Goal: Task Accomplishment & Management: Manage account settings

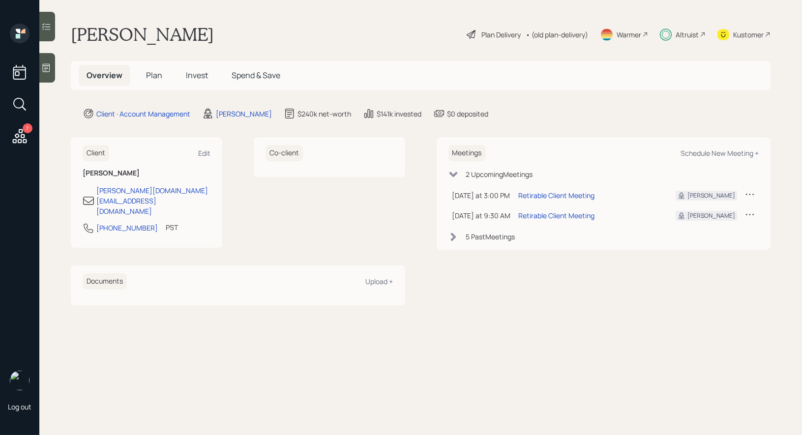
click at [154, 76] on span "Plan" at bounding box center [154, 75] width 16 height 11
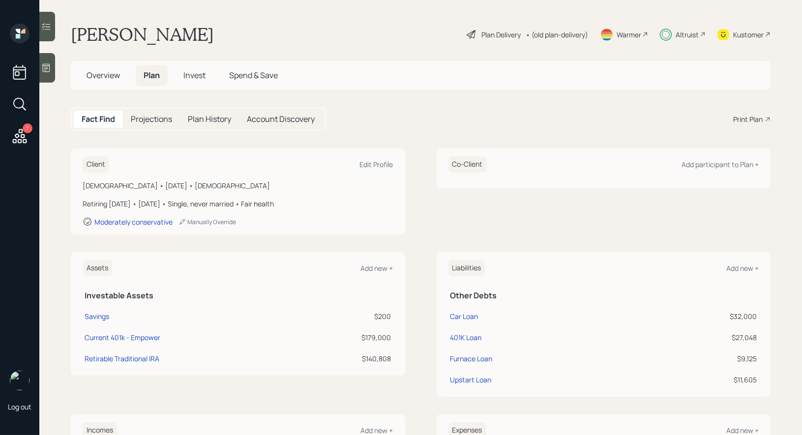
click at [470, 34] on icon at bounding box center [472, 35] width 12 height 12
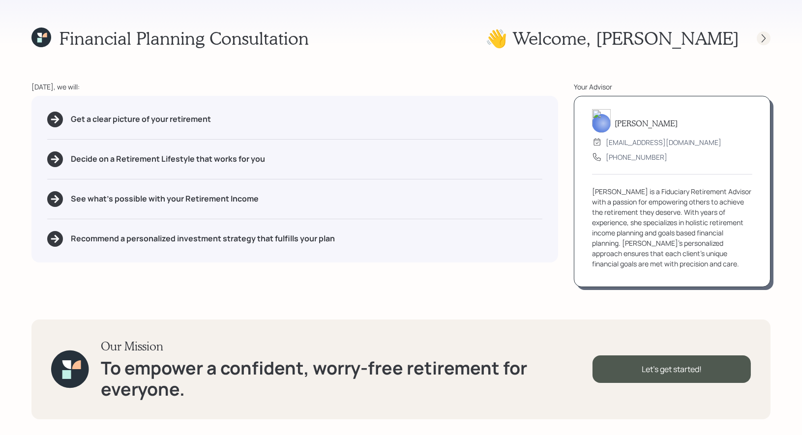
click at [765, 38] on icon at bounding box center [764, 38] width 4 height 8
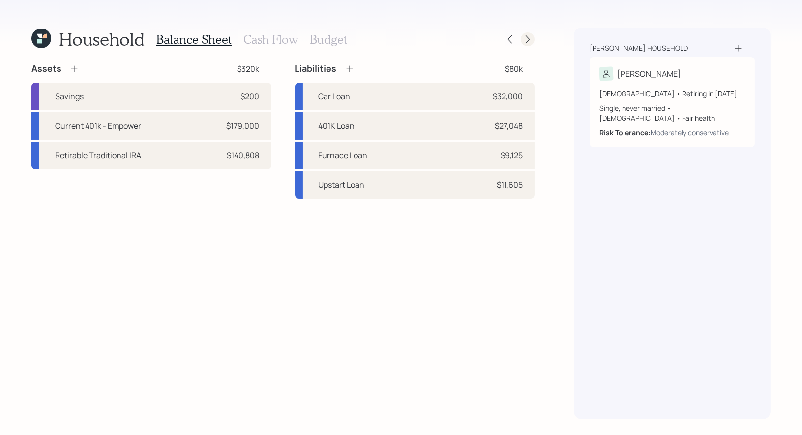
click at [531, 39] on icon at bounding box center [528, 39] width 10 height 10
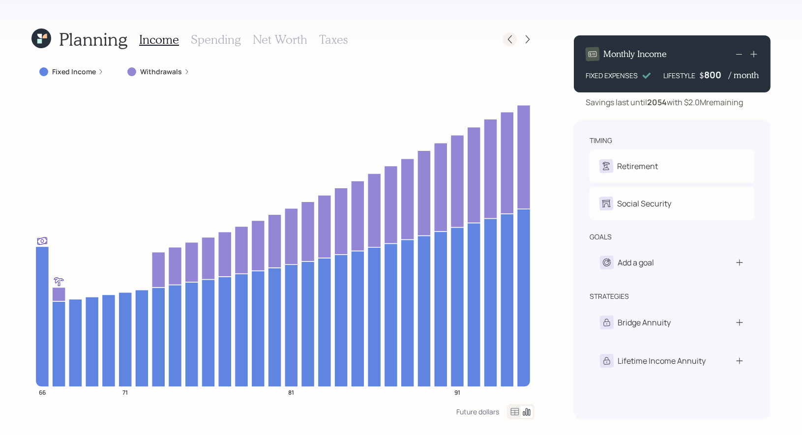
click at [516, 40] on div at bounding box center [510, 39] width 14 height 14
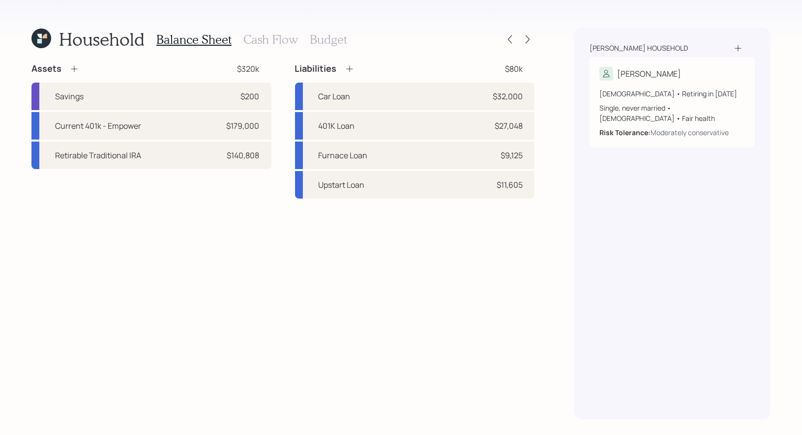
click at [334, 43] on h3 "Budget" at bounding box center [328, 39] width 37 height 14
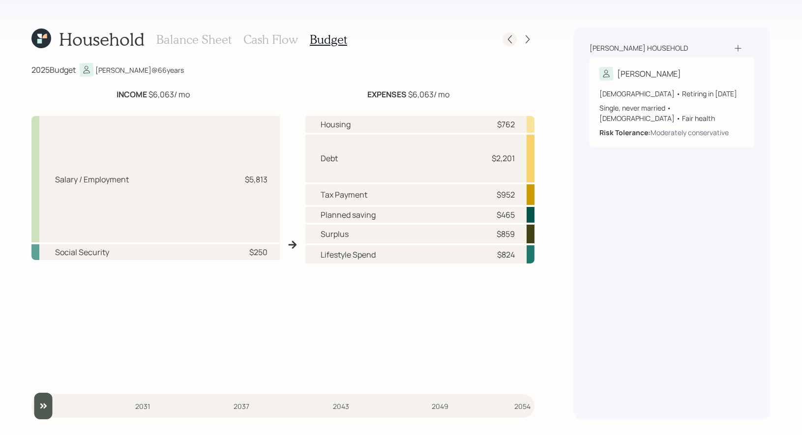
click at [508, 42] on icon at bounding box center [510, 39] width 10 height 10
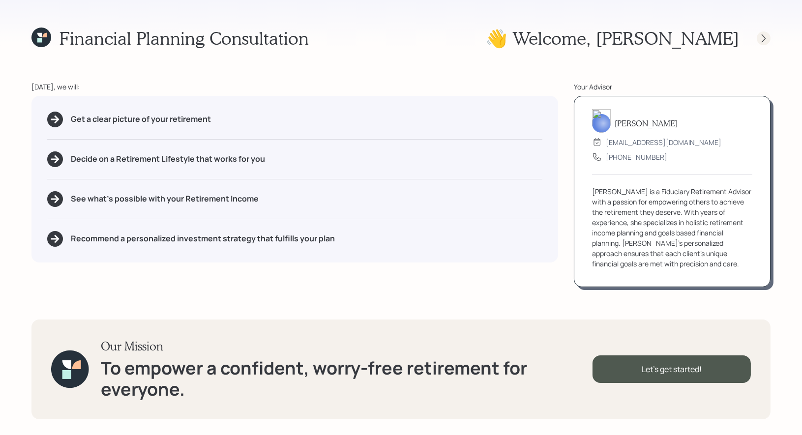
click at [766, 36] on icon at bounding box center [764, 38] width 10 height 10
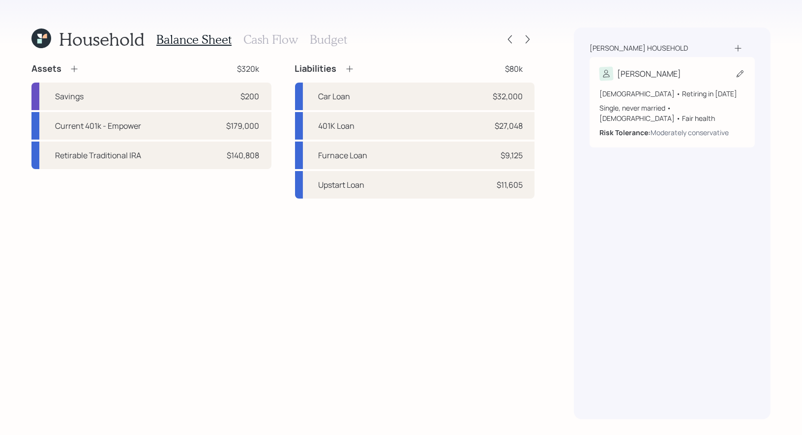
click at [739, 77] on icon at bounding box center [741, 74] width 10 height 10
select select "[DEMOGRAPHIC_DATA]"
select select "fair"
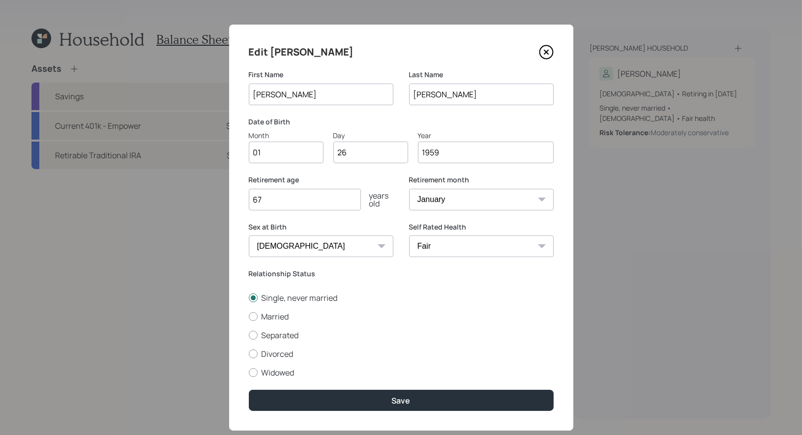
click at [449, 204] on select "January February March April May June July August September October November De…" at bounding box center [481, 200] width 145 height 22
select select "11"
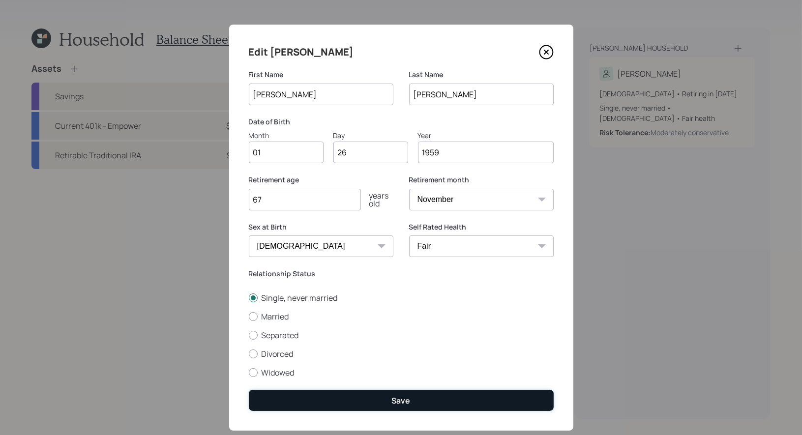
click at [406, 396] on button "Save" at bounding box center [401, 400] width 305 height 21
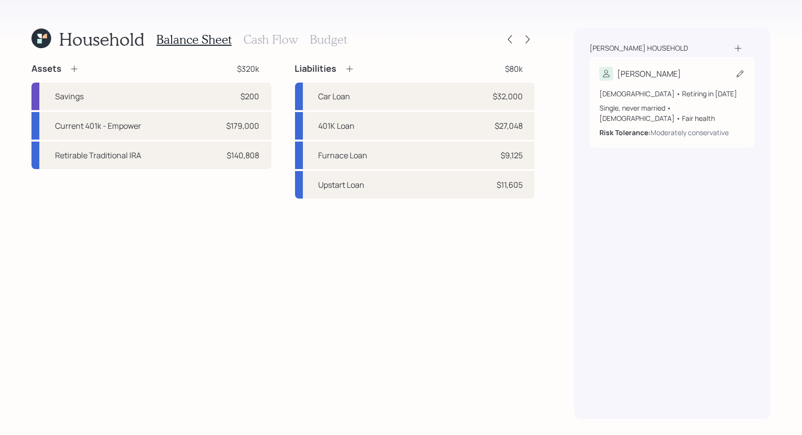
click at [740, 72] on icon at bounding box center [741, 74] width 10 height 10
select select "11"
select select "[DEMOGRAPHIC_DATA]"
select select "fair"
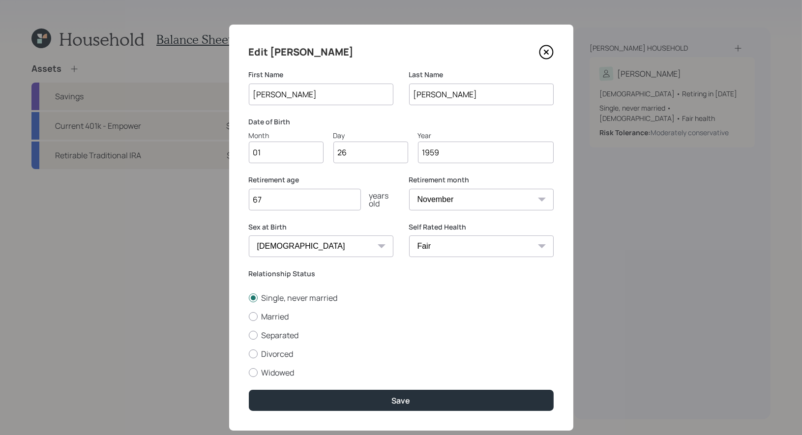
click at [271, 207] on input "67" at bounding box center [305, 200] width 112 height 22
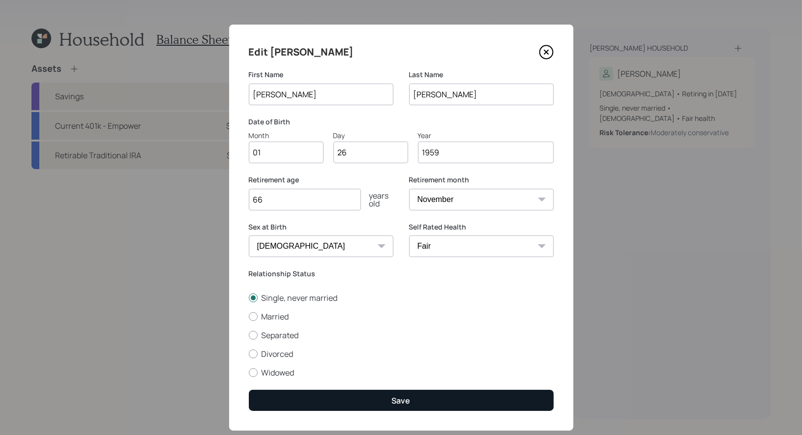
type input "66"
click at [319, 398] on button "Save" at bounding box center [401, 400] width 305 height 21
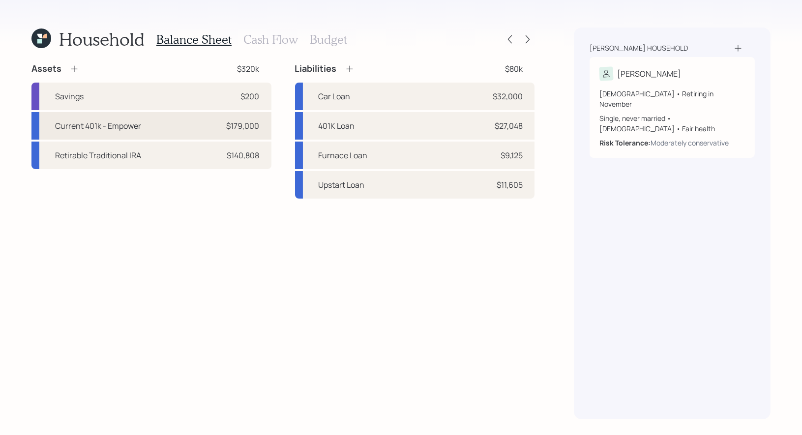
click at [201, 120] on div "Current 401k - Empower $179,000" at bounding box center [151, 126] width 240 height 28
select select "company_sponsored"
select select "balanced"
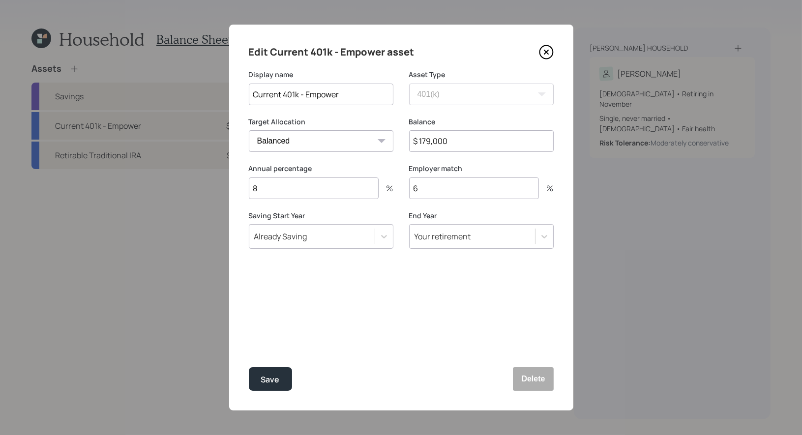
click at [476, 144] on input "$ 179,000" at bounding box center [481, 141] width 145 height 22
type input "$ 196,000"
click at [264, 382] on div "Save" at bounding box center [270, 379] width 19 height 13
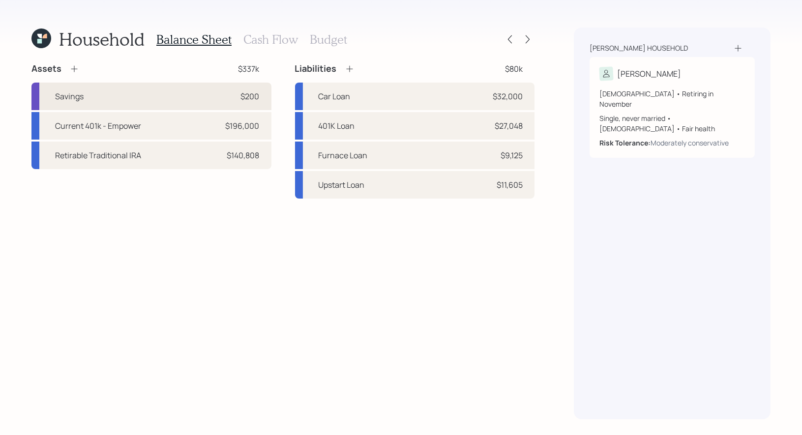
click at [205, 97] on div "Savings $200" at bounding box center [151, 97] width 240 height 28
select select "emergency_fund"
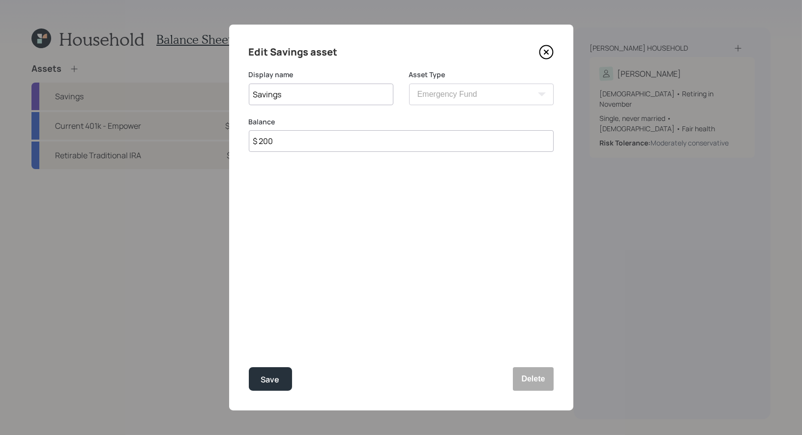
click at [355, 145] on input "$ 200" at bounding box center [401, 141] width 305 height 22
type input "$ 500"
click at [267, 379] on div "Save" at bounding box center [270, 379] width 19 height 13
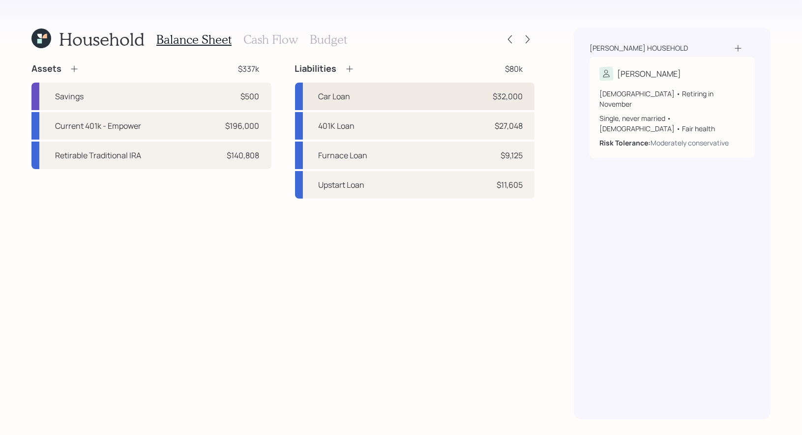
click at [388, 95] on div "Car Loan $32,000" at bounding box center [415, 97] width 240 height 28
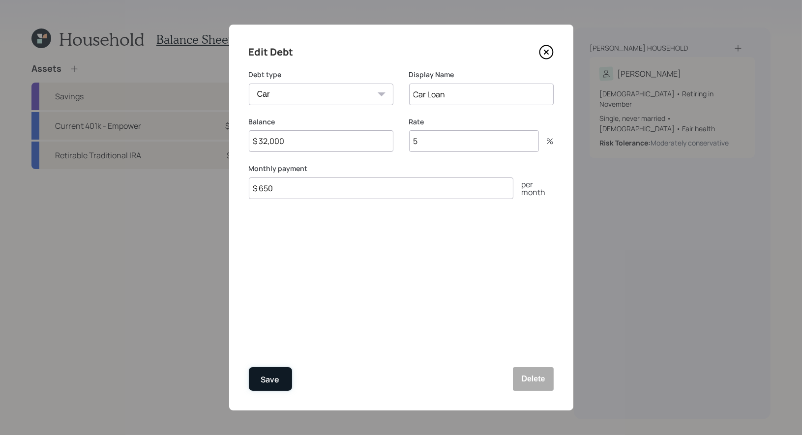
click at [270, 379] on div "Save" at bounding box center [270, 379] width 19 height 13
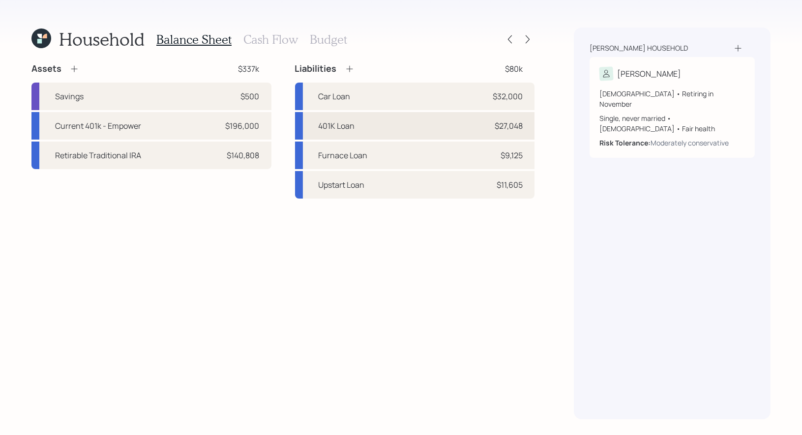
click at [404, 125] on div "401K Loan $27,048" at bounding box center [415, 126] width 240 height 28
select select "other"
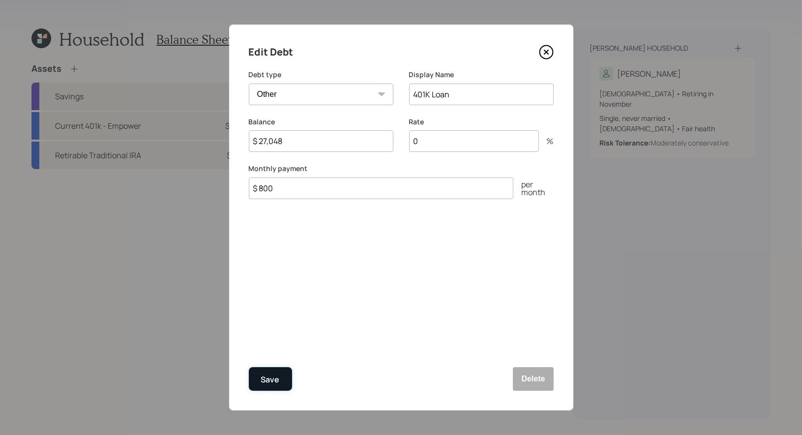
click at [268, 382] on div "Save" at bounding box center [270, 379] width 19 height 13
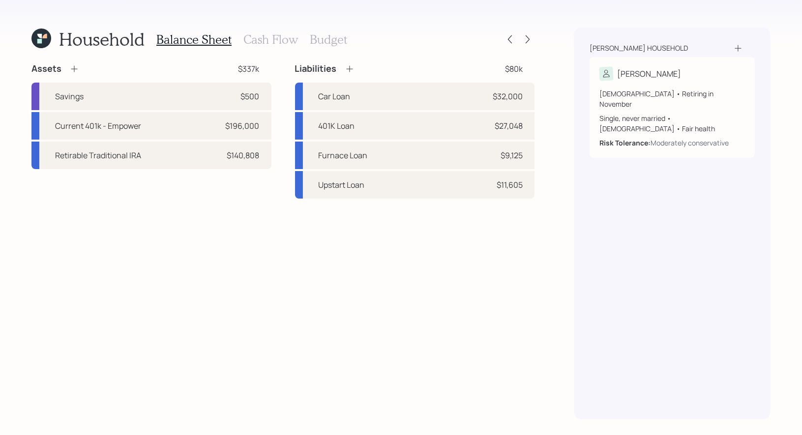
click at [259, 41] on h3 "Cash Flow" at bounding box center [271, 39] width 55 height 14
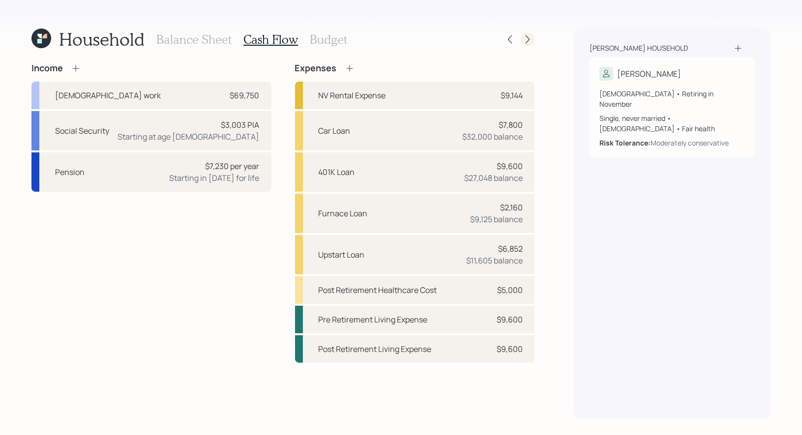
click at [531, 39] on icon at bounding box center [528, 39] width 10 height 10
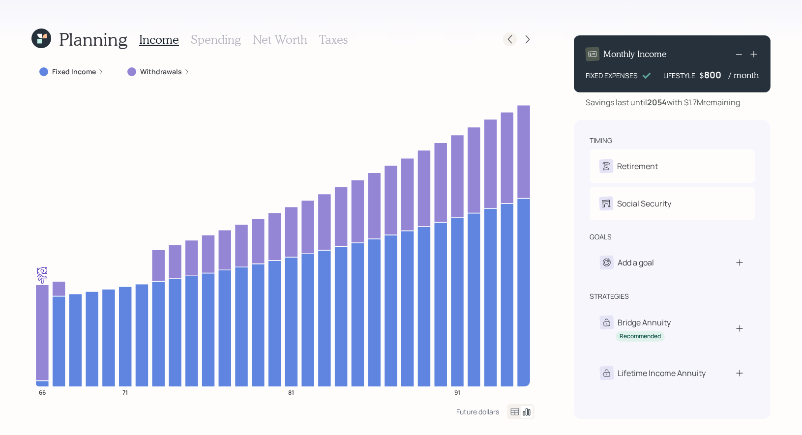
click at [516, 40] on div at bounding box center [510, 39] width 14 height 14
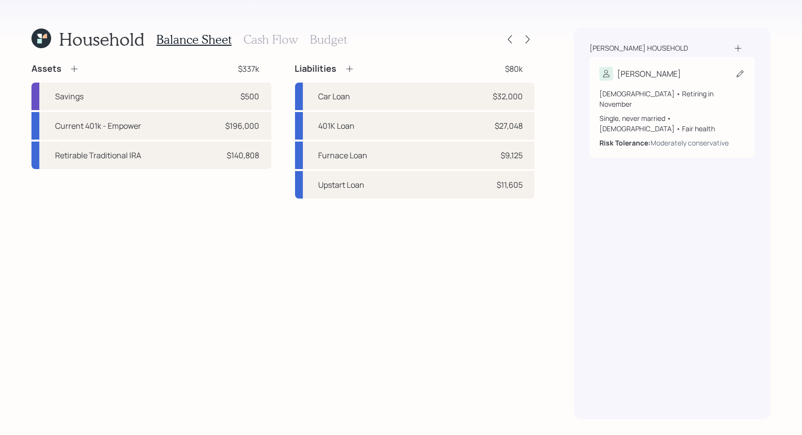
click at [738, 70] on icon at bounding box center [741, 74] width 10 height 10
select select "11"
select select "[DEMOGRAPHIC_DATA]"
select select "fair"
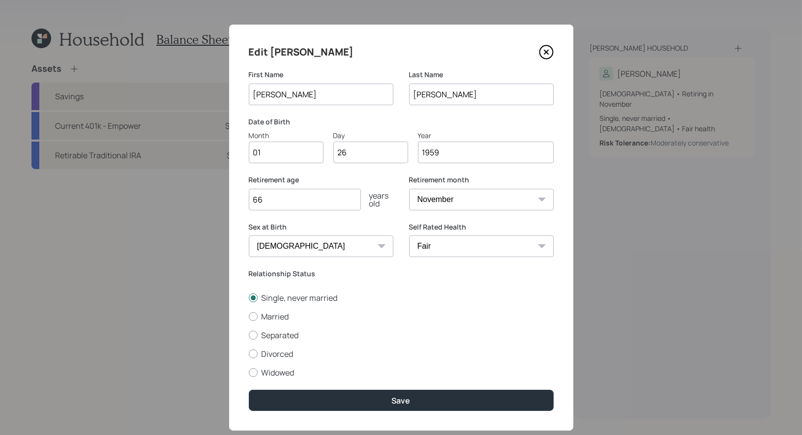
click at [447, 198] on select "January February March April May June July August September October November De…" at bounding box center [481, 200] width 145 height 22
select select "1"
click at [269, 204] on input "66" at bounding box center [305, 200] width 112 height 22
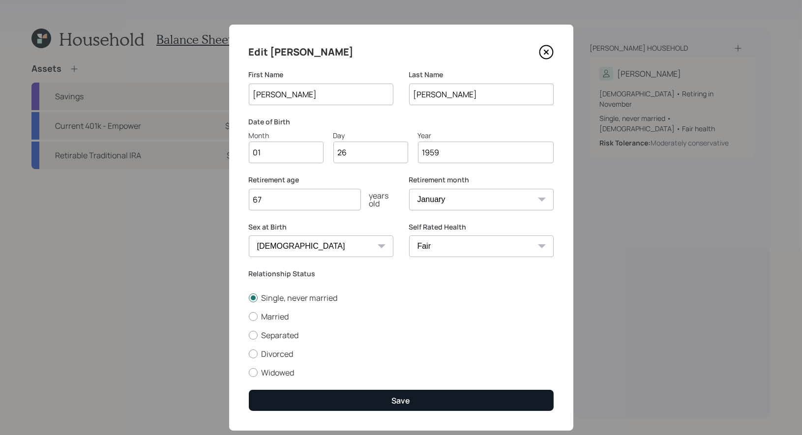
type input "67"
click at [311, 405] on button "Save" at bounding box center [401, 400] width 305 height 21
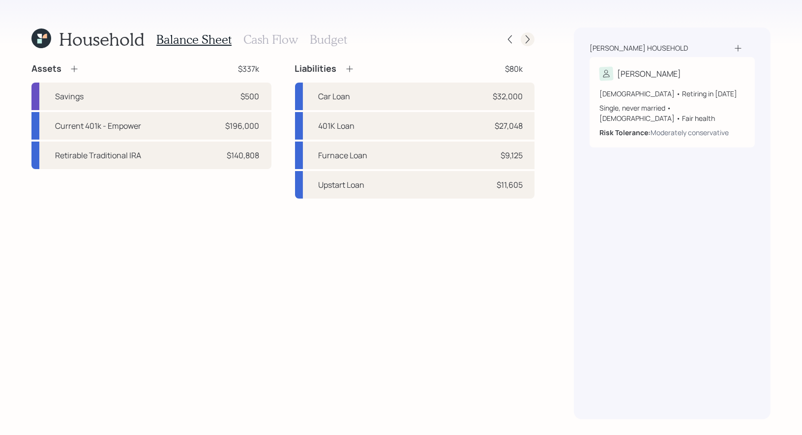
click at [531, 36] on icon at bounding box center [528, 39] width 10 height 10
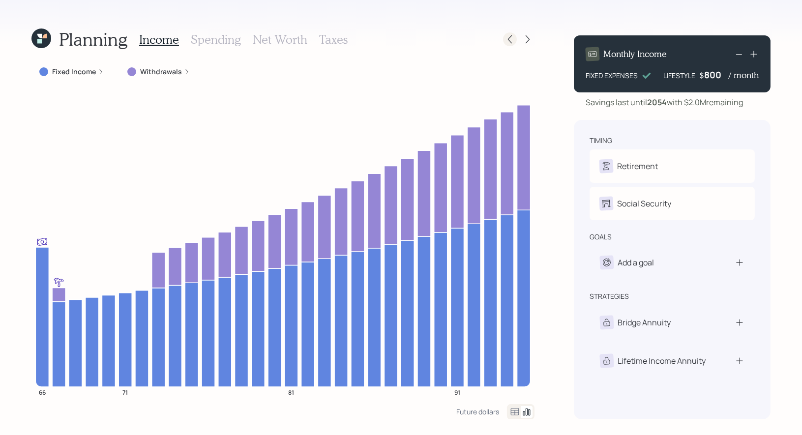
click at [512, 42] on icon at bounding box center [510, 39] width 10 height 10
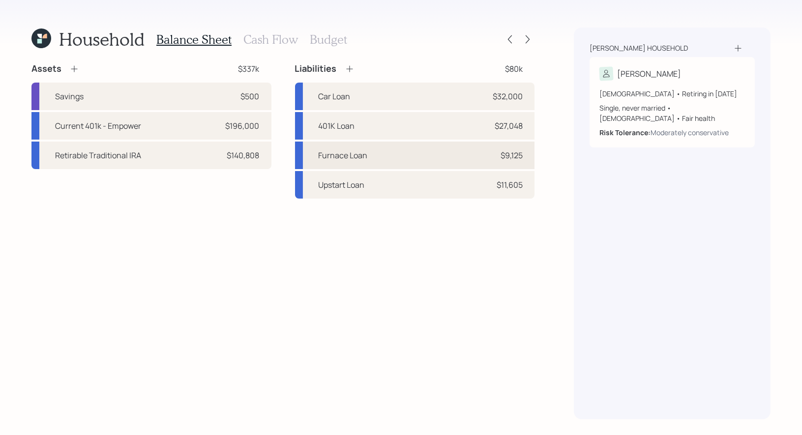
click at [399, 155] on div "Furnace Loan $9,125" at bounding box center [415, 156] width 240 height 28
select select "other"
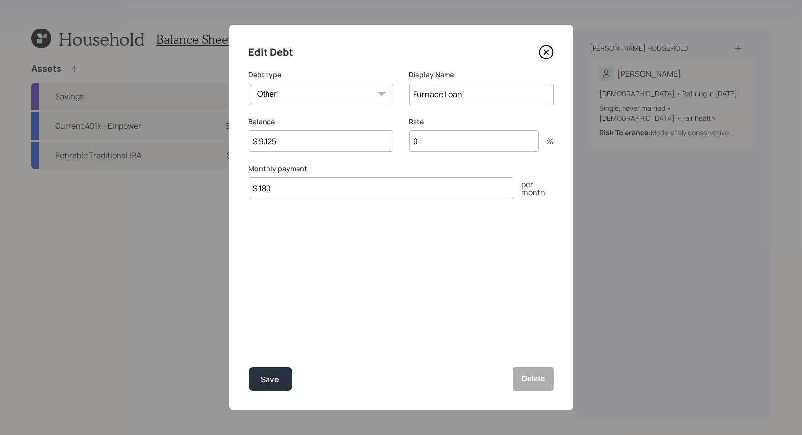
click at [473, 100] on input "Furnace Loan" at bounding box center [481, 95] width 145 height 22
type input "Furnace Loan (0%)"
click at [264, 381] on div "Save" at bounding box center [270, 379] width 19 height 13
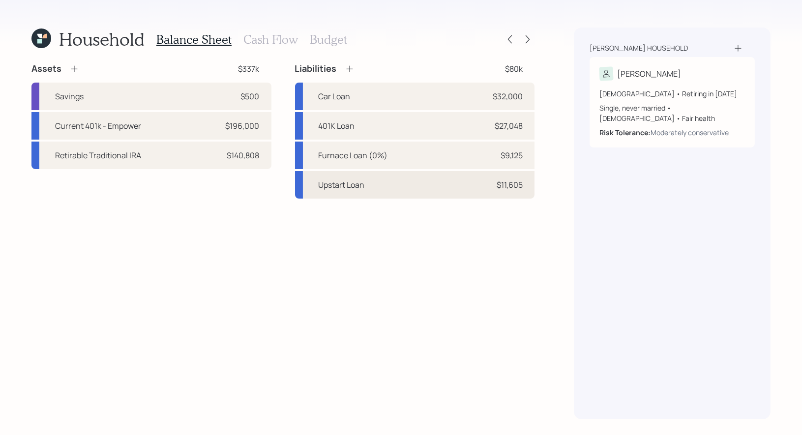
click at [359, 188] on div "Upstart Loan" at bounding box center [342, 185] width 46 height 12
select select "other"
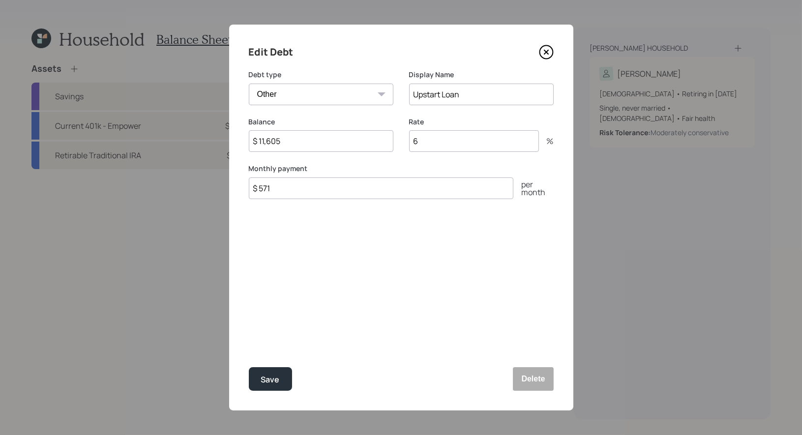
click at [467, 93] on input "Upstart Loan" at bounding box center [481, 95] width 145 height 22
type input "Upstart Loan (6%)"
click at [276, 376] on div "Save" at bounding box center [270, 379] width 19 height 13
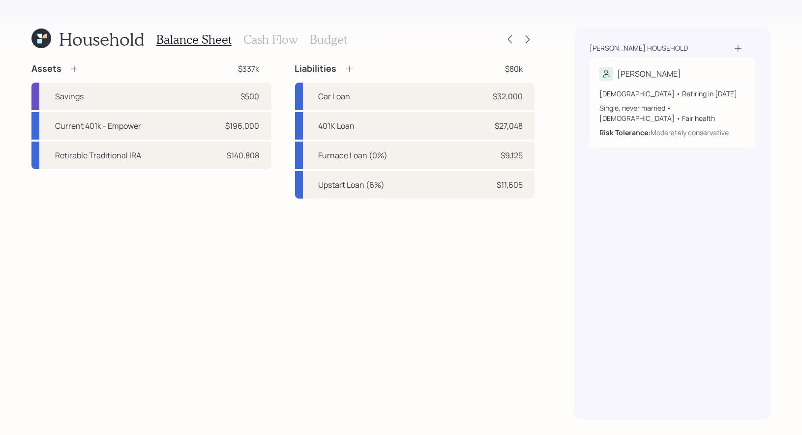
click at [256, 40] on h3 "Cash Flow" at bounding box center [271, 39] width 55 height 14
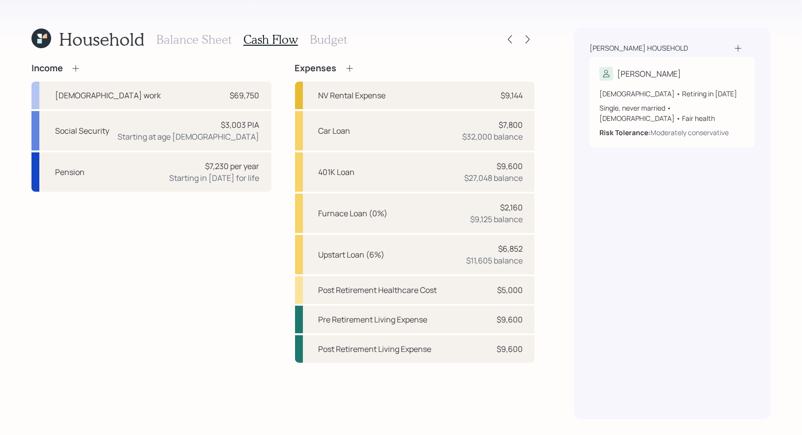
click at [315, 38] on h3 "Budget" at bounding box center [328, 39] width 37 height 14
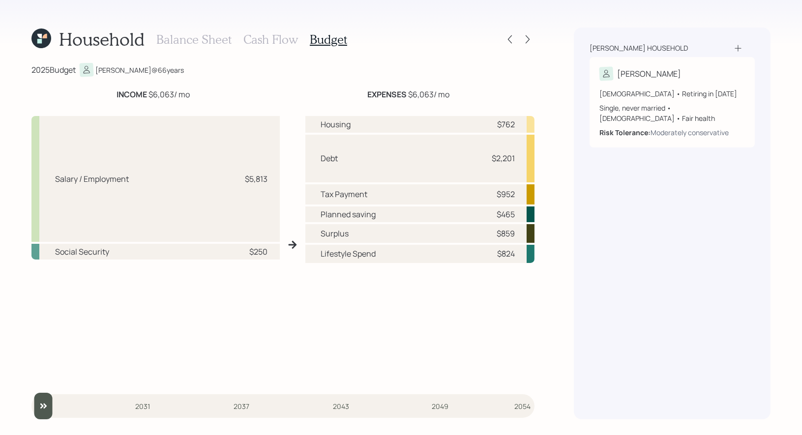
click at [175, 37] on h3 "Balance Sheet" at bounding box center [193, 39] width 75 height 14
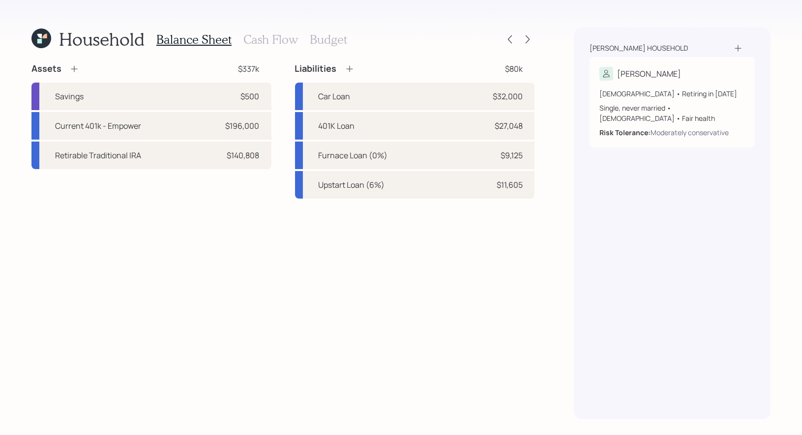
click at [263, 40] on h3 "Cash Flow" at bounding box center [271, 39] width 55 height 14
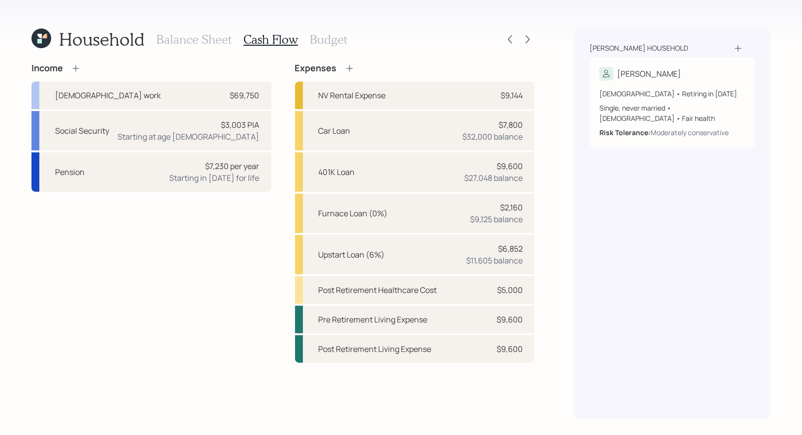
click at [173, 40] on h3 "Balance Sheet" at bounding box center [193, 39] width 75 height 14
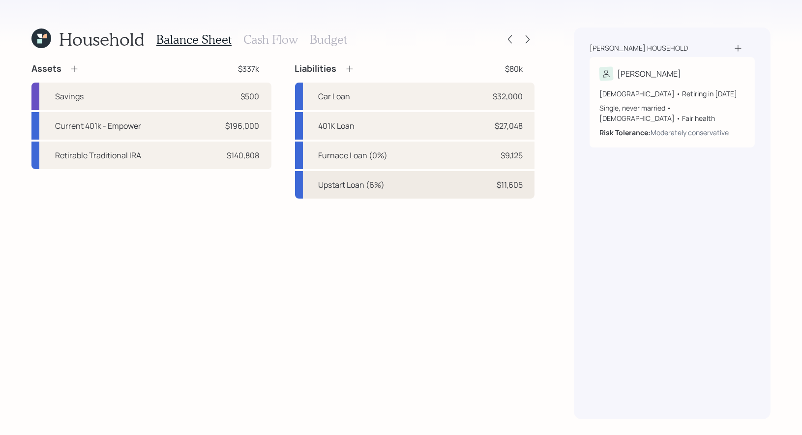
click at [350, 184] on div "Upstart Loan (6%)" at bounding box center [352, 185] width 66 height 12
select select "other"
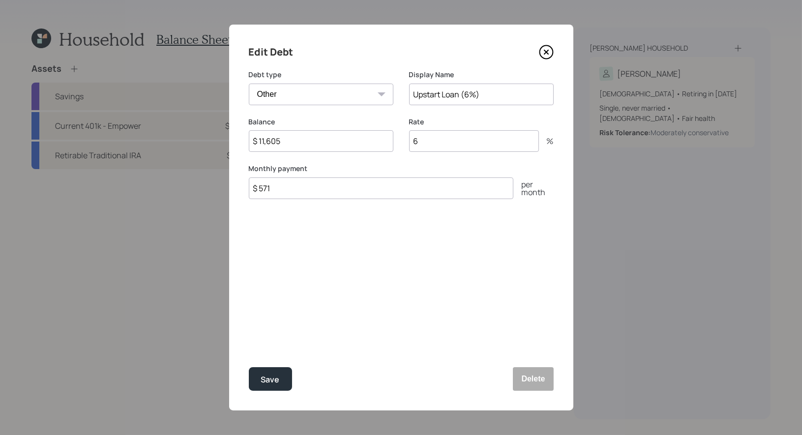
click at [290, 140] on input "$ 11,605" at bounding box center [321, 141] width 145 height 22
click at [281, 195] on input "$ 571" at bounding box center [381, 189] width 265 height 22
click at [300, 141] on input "$ 11,605" at bounding box center [321, 141] width 145 height 22
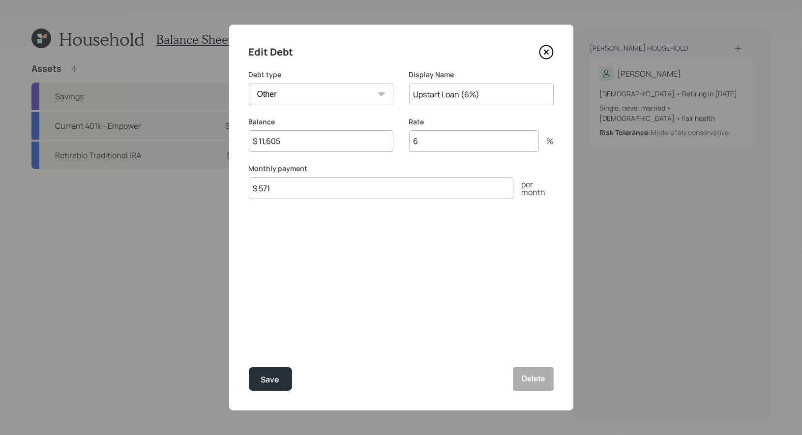
click at [437, 141] on input "6" at bounding box center [474, 141] width 130 height 22
type input "25.42"
click at [474, 95] on input "Upstart Loan (6%)" at bounding box center [481, 95] width 145 height 22
type input "Upstart Loan (25.42)"
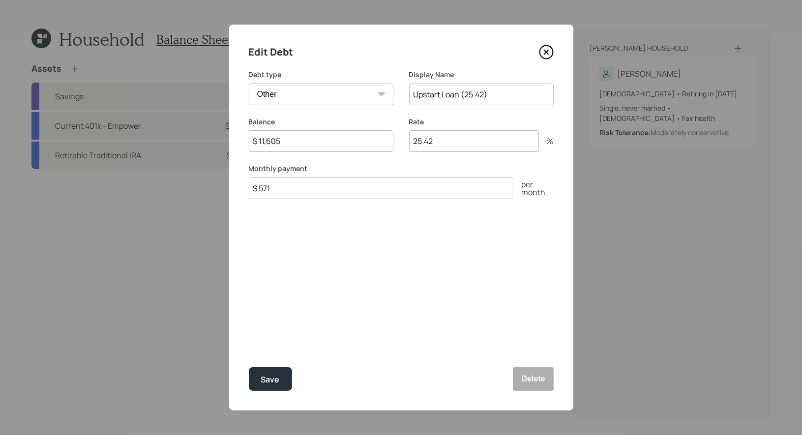
click at [299, 140] on input "$ 11,605" at bounding box center [321, 141] width 145 height 22
type input "$ 10,063"
click at [270, 383] on div "Save" at bounding box center [270, 379] width 19 height 13
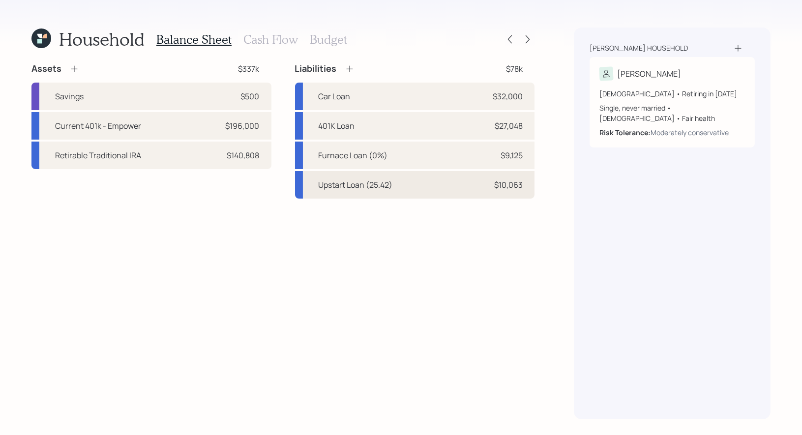
click at [375, 183] on div "Upstart Loan (25.42)" at bounding box center [356, 185] width 74 height 12
select select "other"
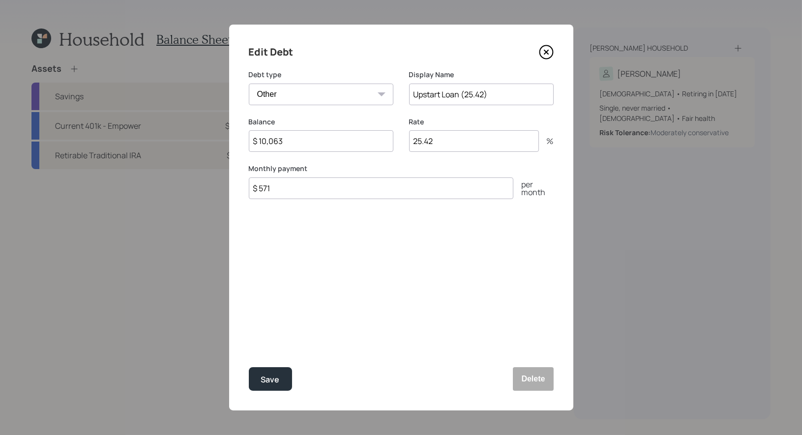
click at [486, 95] on input "Upstart Loan (25.42)" at bounding box center [481, 95] width 145 height 22
type input "Upstart Loan (25.42%)"
click at [280, 380] on button "Save" at bounding box center [270, 380] width 43 height 24
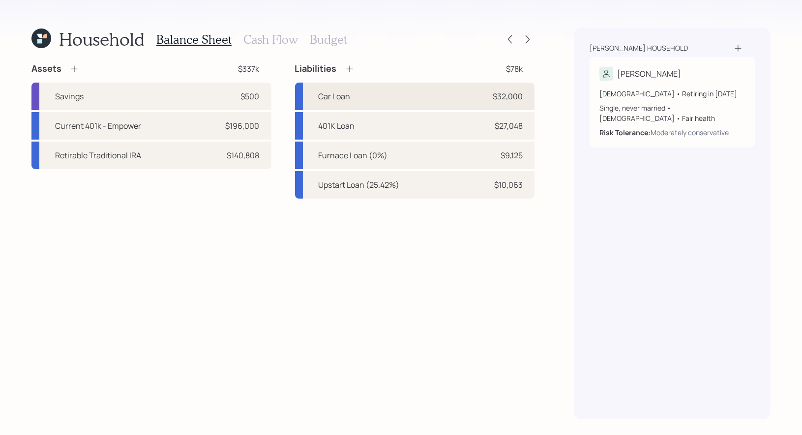
click at [396, 97] on div "Car Loan $32,000" at bounding box center [415, 97] width 240 height 28
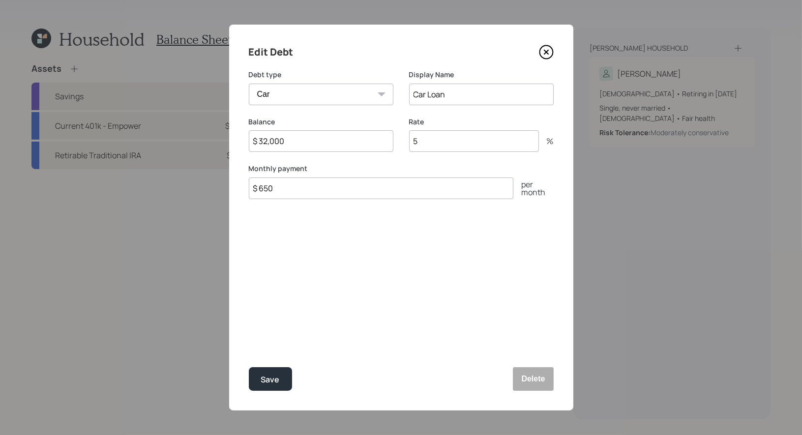
click at [481, 92] on input "Car Loan" at bounding box center [481, 95] width 145 height 22
type input "Car Loan (5%)"
click at [268, 377] on div "Save" at bounding box center [270, 379] width 19 height 13
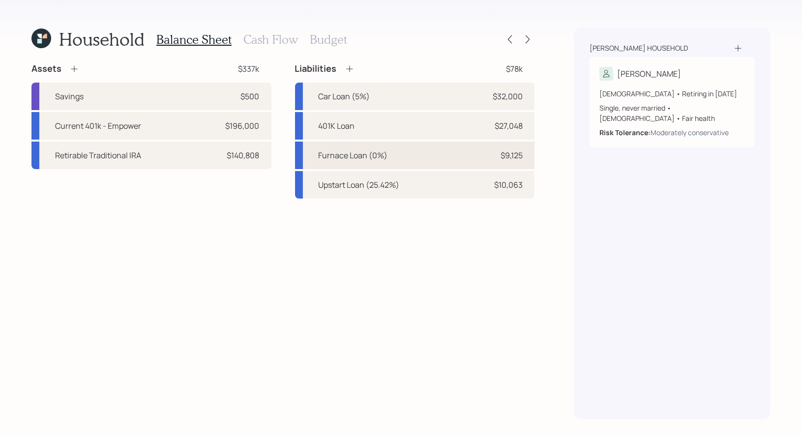
click at [366, 160] on div "Furnace Loan (0%)" at bounding box center [353, 156] width 69 height 12
select select "other"
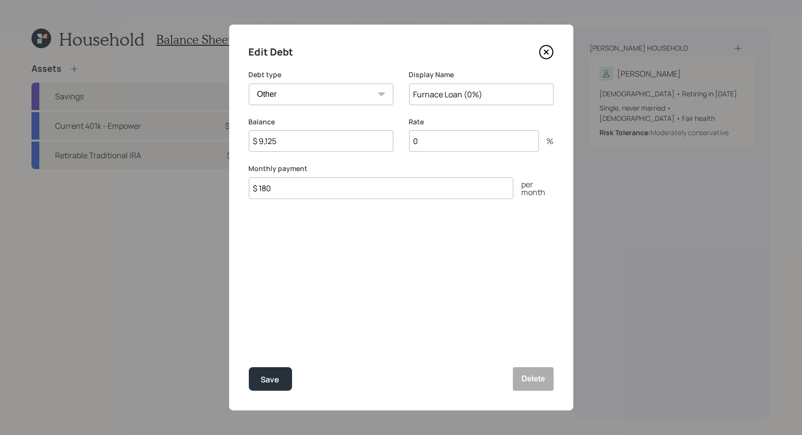
click at [290, 150] on input "$ 9,125" at bounding box center [321, 141] width 145 height 22
type input "$ 8,589"
click at [270, 381] on div "Save" at bounding box center [270, 379] width 19 height 13
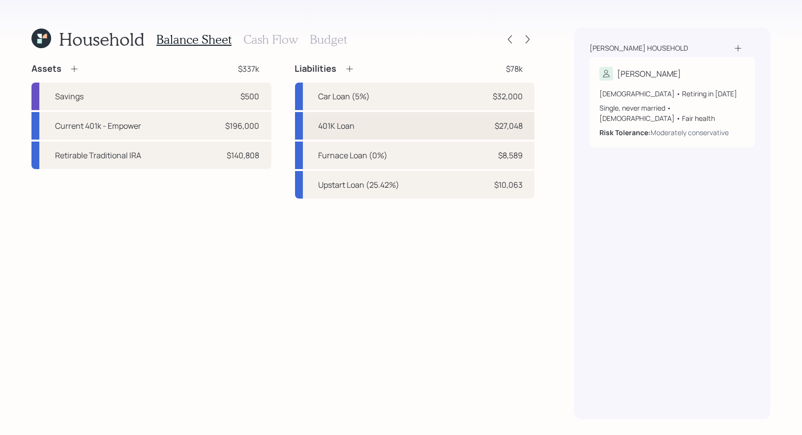
click at [452, 118] on div "401K Loan $27,048" at bounding box center [415, 126] width 240 height 28
select select "other"
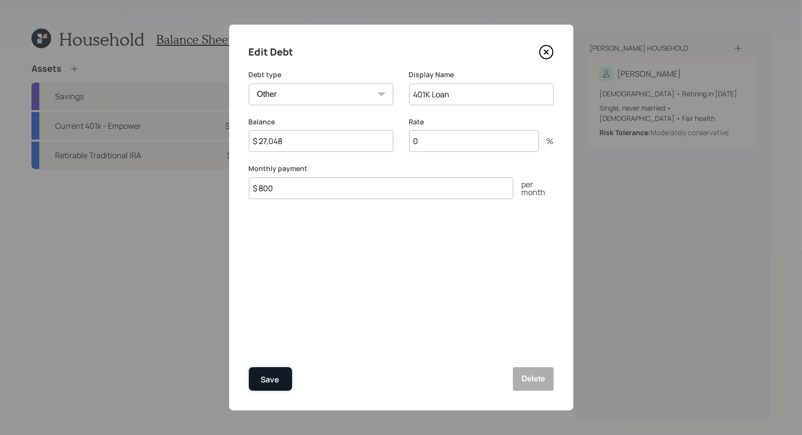
click at [268, 381] on div "Save" at bounding box center [270, 379] width 19 height 13
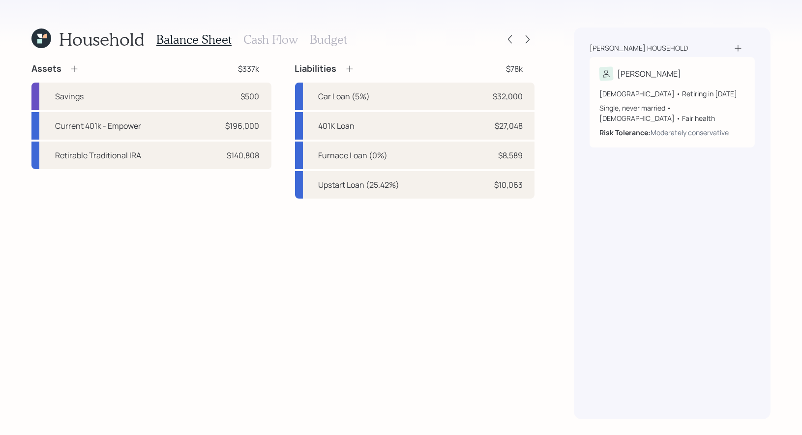
click at [277, 37] on h3 "Cash Flow" at bounding box center [271, 39] width 55 height 14
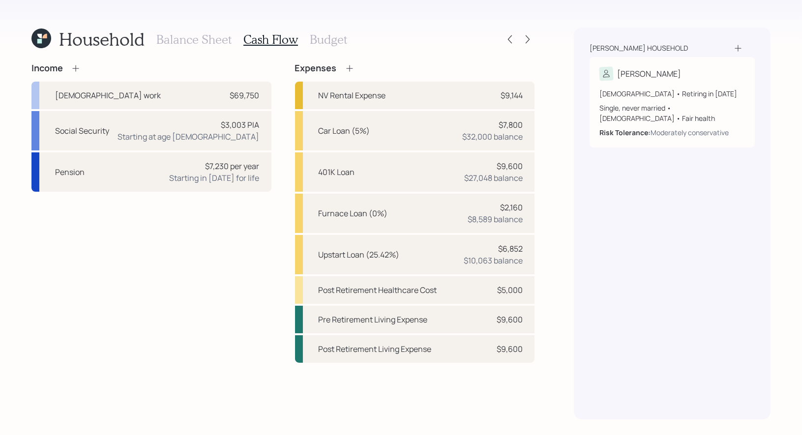
click at [314, 42] on h3 "Budget" at bounding box center [328, 39] width 37 height 14
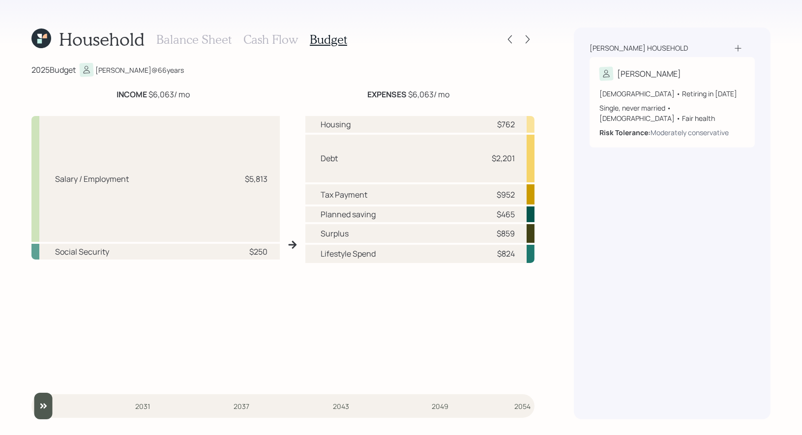
click at [263, 40] on h3 "Cash Flow" at bounding box center [271, 39] width 55 height 14
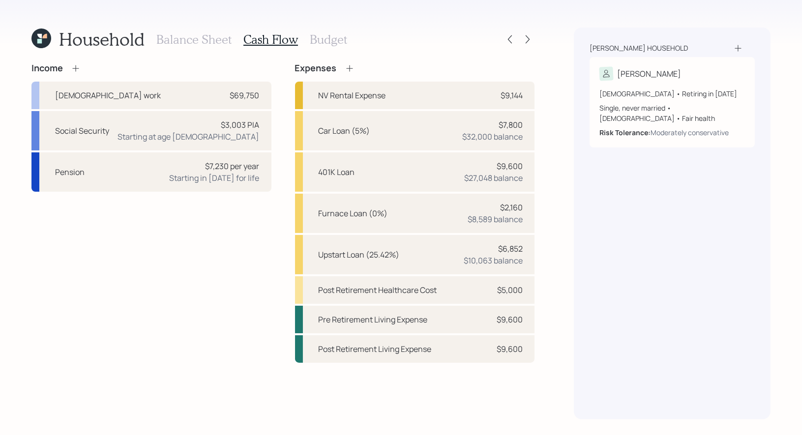
click at [316, 40] on h3 "Budget" at bounding box center [328, 39] width 37 height 14
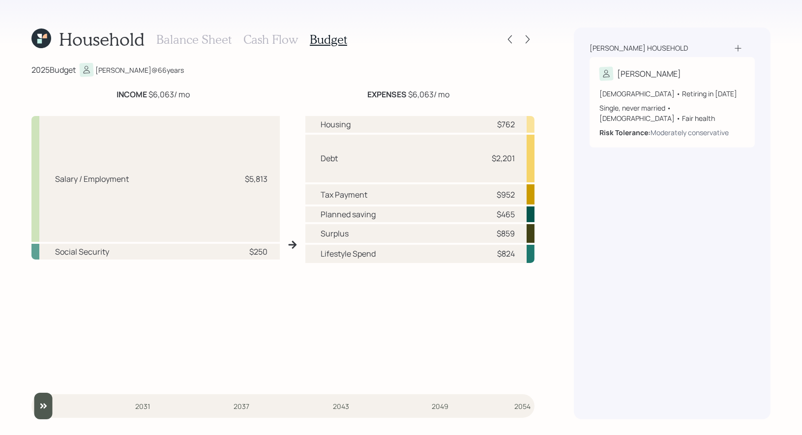
click at [274, 38] on h3 "Cash Flow" at bounding box center [271, 39] width 55 height 14
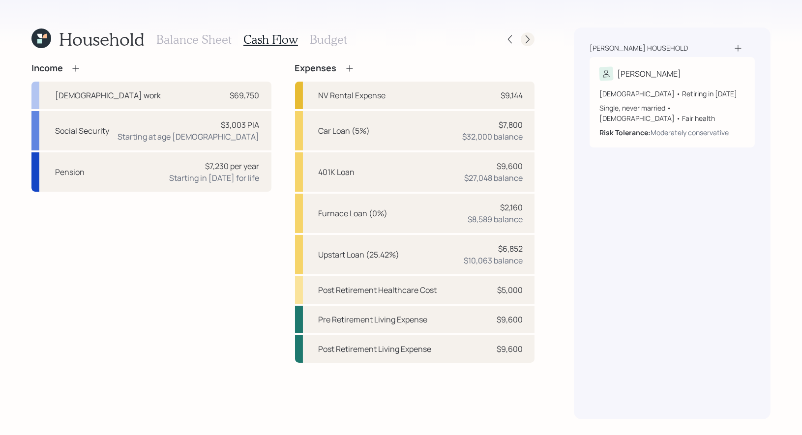
click at [530, 41] on icon at bounding box center [528, 39] width 10 height 10
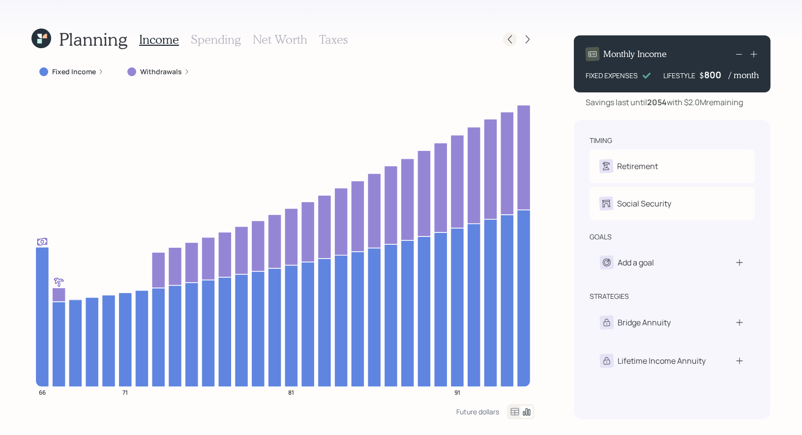
click at [513, 39] on icon at bounding box center [510, 39] width 10 height 10
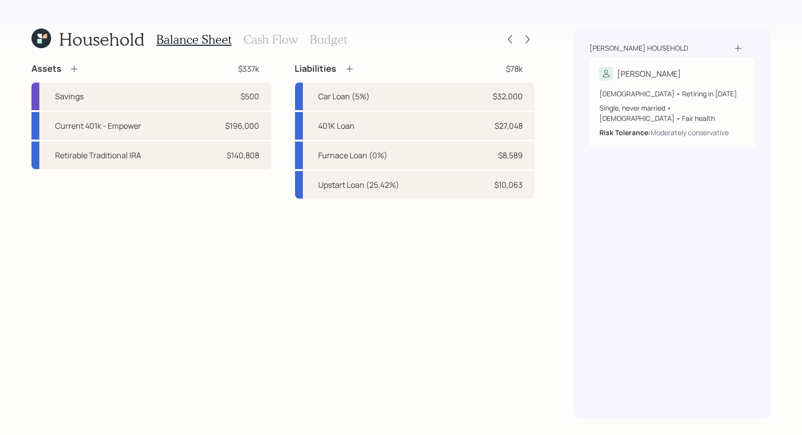
click at [272, 40] on h3 "Cash Flow" at bounding box center [271, 39] width 55 height 14
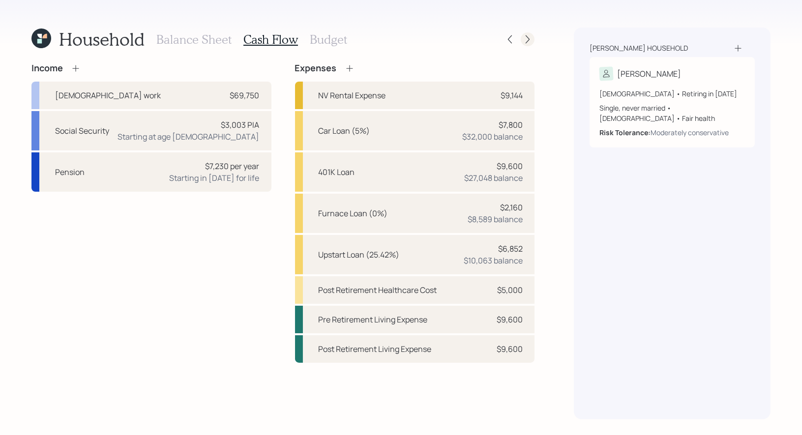
click at [530, 38] on icon at bounding box center [528, 39] width 10 height 10
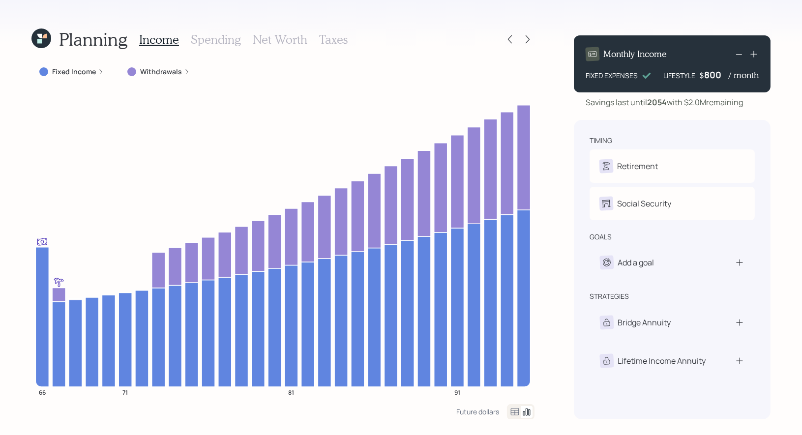
click at [708, 77] on div "800" at bounding box center [717, 75] width 25 height 12
click at [789, 121] on div "Planning Income Spending Net Worth Taxes Fixed Income Withdrawals 66 71 81 91 F…" at bounding box center [401, 217] width 802 height 435
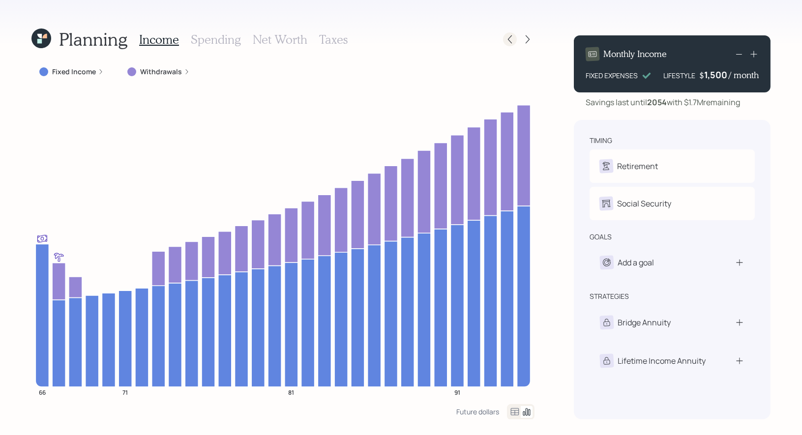
click at [512, 38] on icon at bounding box center [510, 39] width 10 height 10
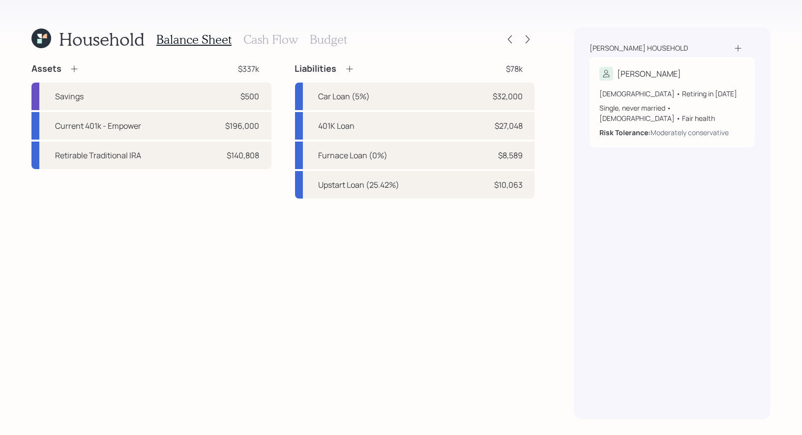
click at [285, 38] on h3 "Cash Flow" at bounding box center [271, 39] width 55 height 14
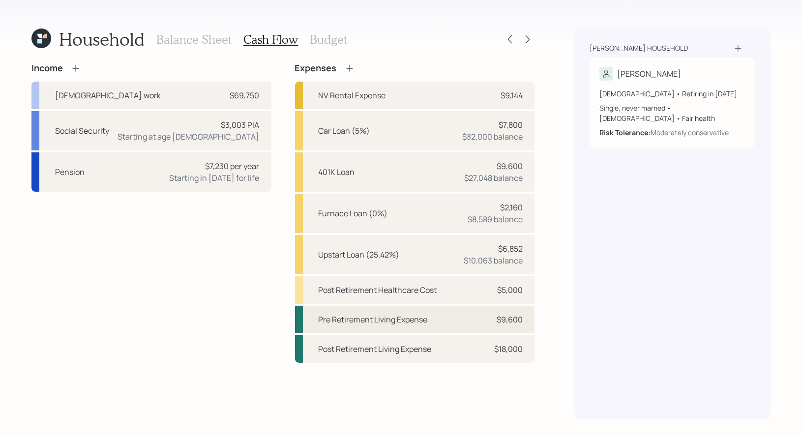
click at [446, 320] on div "Pre Retirement Living Expense $9,600" at bounding box center [415, 320] width 240 height 28
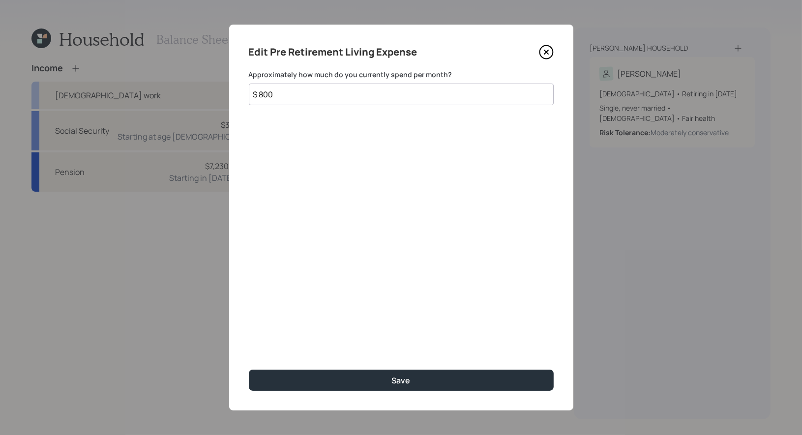
click at [545, 52] on icon at bounding box center [546, 52] width 15 height 15
